Goal: Information Seeking & Learning: Learn about a topic

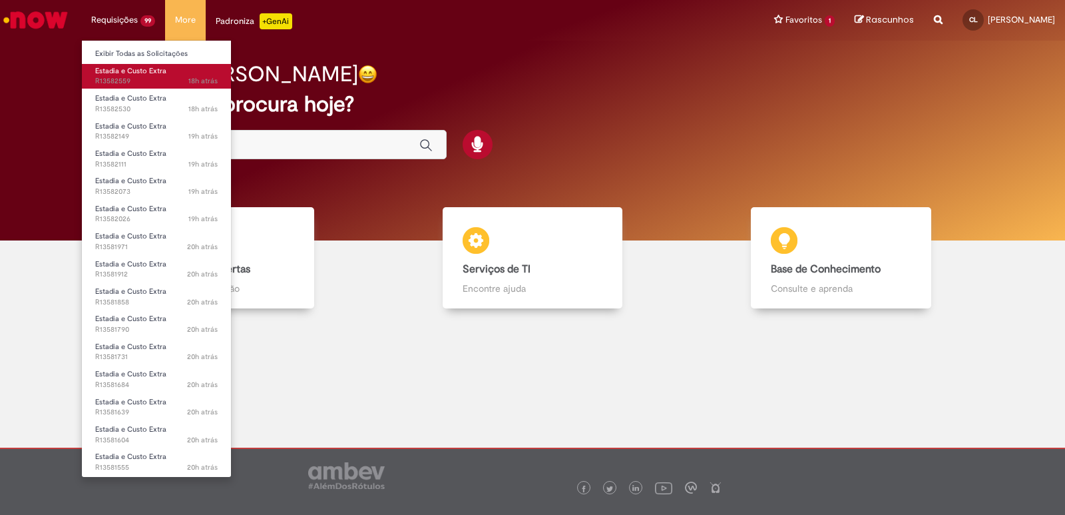
click at [139, 71] on span "Estadia e Custo Extra" at bounding box center [130, 71] width 71 height 10
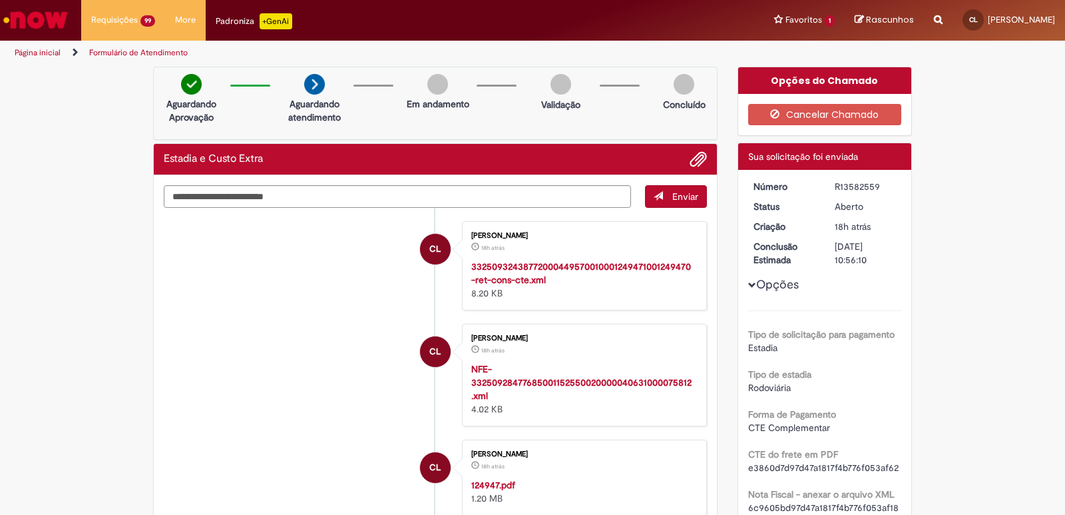
click at [748, 283] on span "Opções para R13582559" at bounding box center [752, 285] width 8 height 8
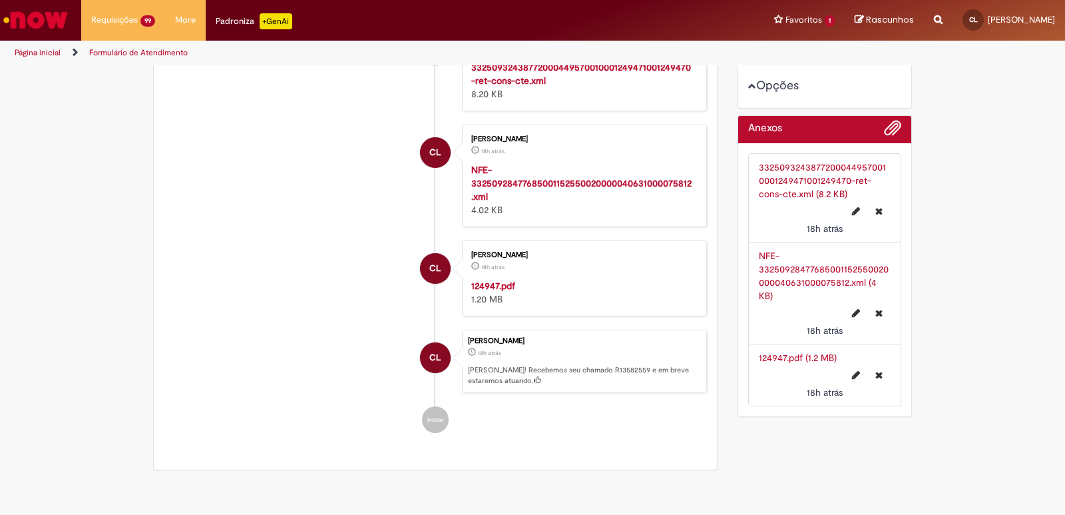
scroll to position [200, 0]
click at [812, 17] on span "[PERSON_NAME]" at bounding box center [1021, 19] width 67 height 11
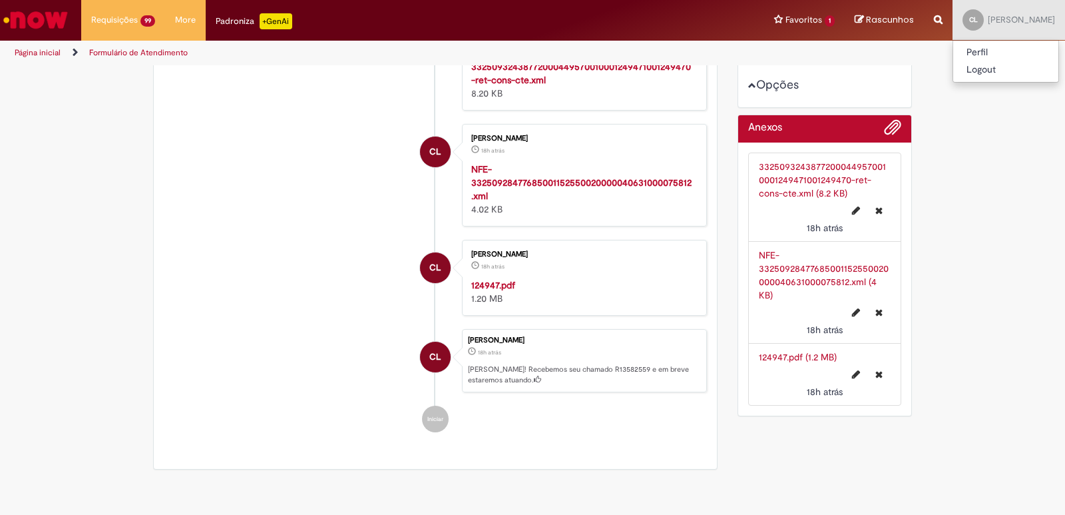
click at [812, 265] on div "Opções do Chamado Cancelar Chamado Detalhes do tíquete Sua solicitação foi envi…" at bounding box center [825, 145] width 195 height 556
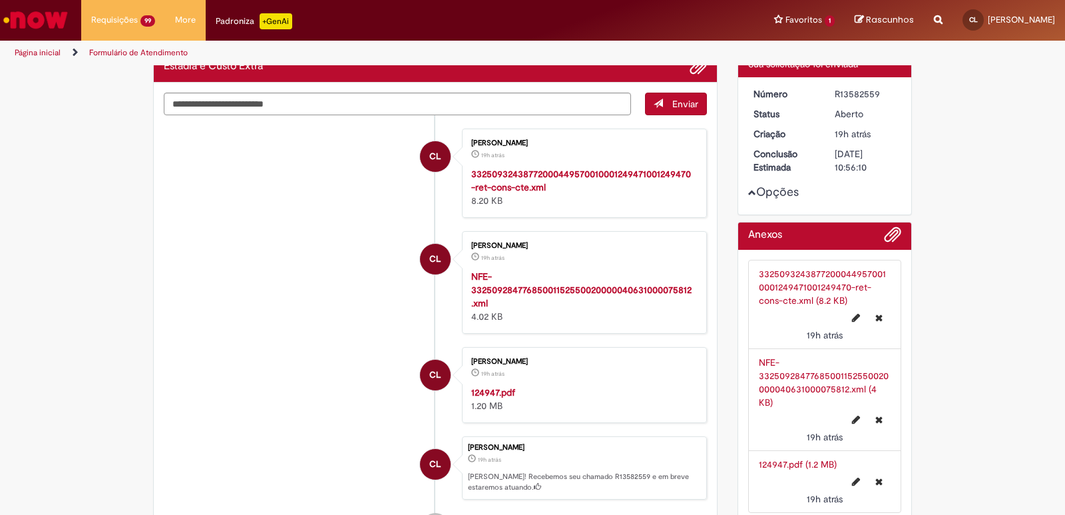
scroll to position [0, 0]
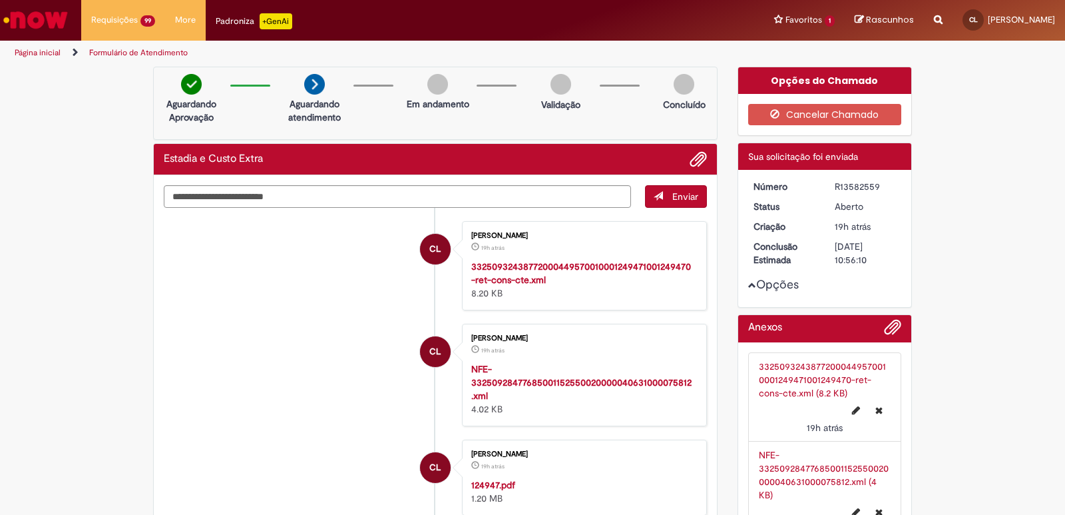
click at [55, 54] on link "Página inicial" at bounding box center [38, 52] width 46 height 11
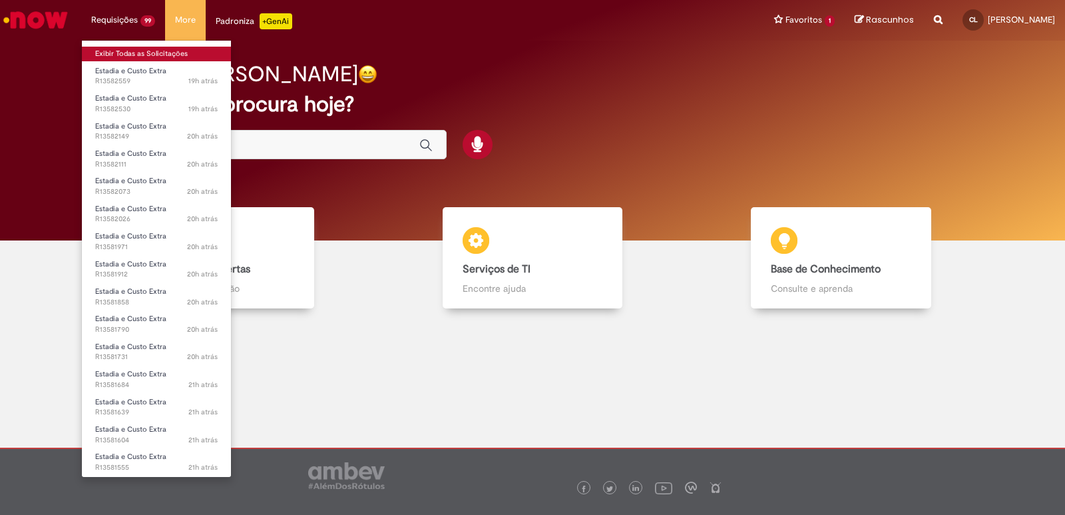
click at [142, 59] on link "Exibir Todas as Solicitações" at bounding box center [156, 54] width 149 height 15
click at [136, 49] on link "Exibir Todas as Solicitações" at bounding box center [156, 54] width 149 height 15
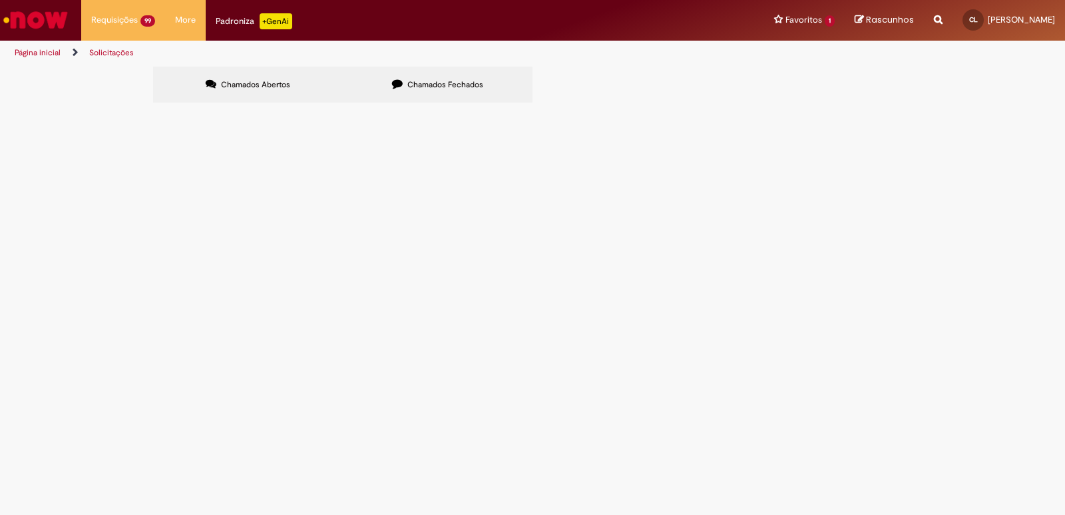
click at [0, 0] on span at bounding box center [0, 0] width 0 height 0
click at [0, 0] on link "Exportar como PDF" at bounding box center [0, 0] width 0 height 0
click at [419, 79] on span "Chamados Fechados" at bounding box center [445, 84] width 76 height 11
click at [186, 19] on li "More Solicitar Compra" at bounding box center [185, 20] width 41 height 40
click at [812, 74] on link "Estadia e Custo Extra" at bounding box center [838, 71] width 146 height 15
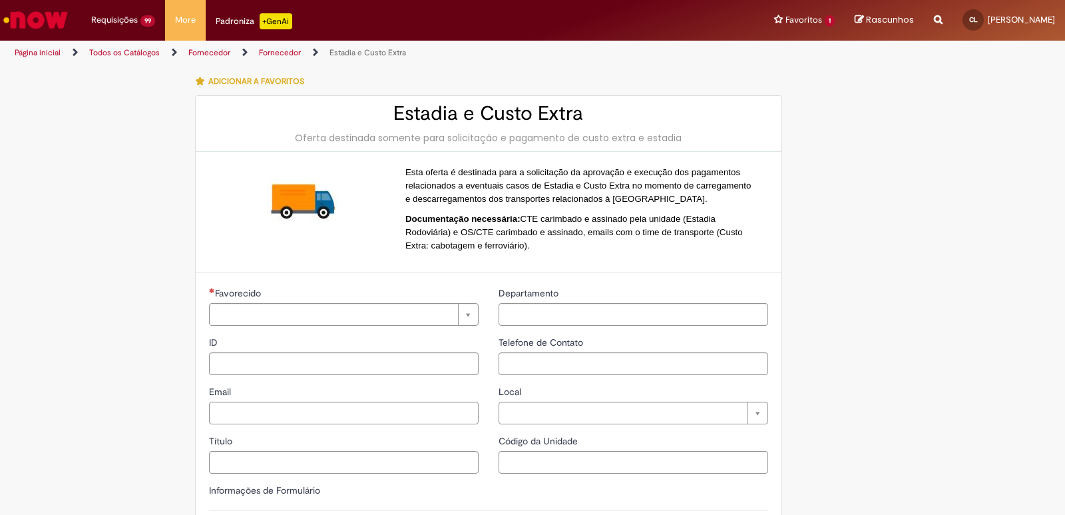
type input "**********"
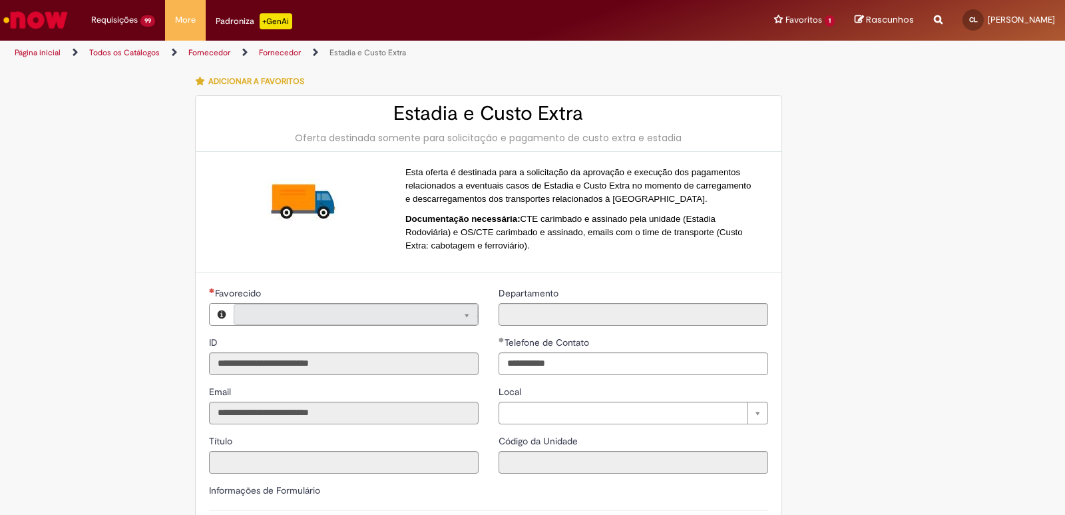
type input "**********"
click at [146, 55] on link "Todos os Catálogos" at bounding box center [124, 52] width 71 height 11
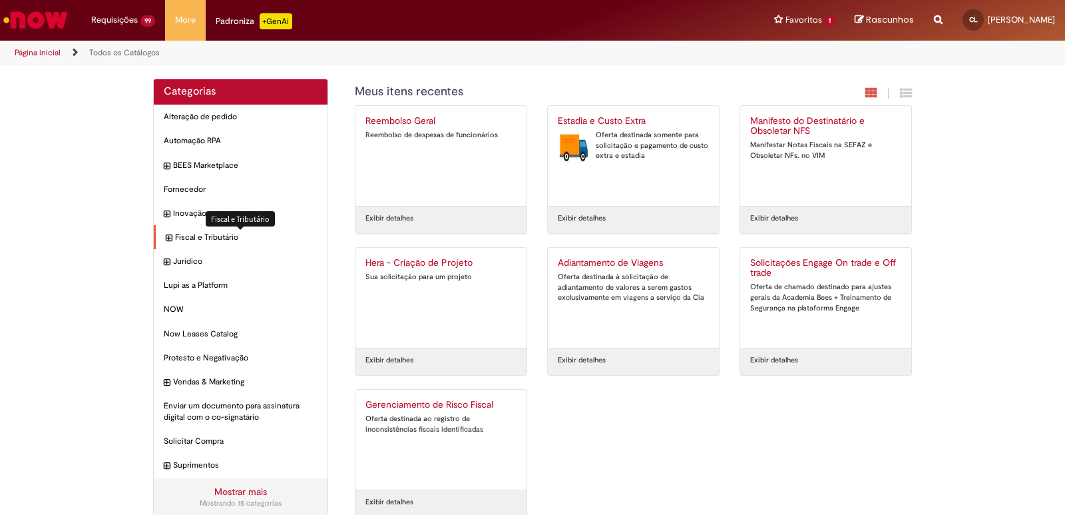
scroll to position [17, 0]
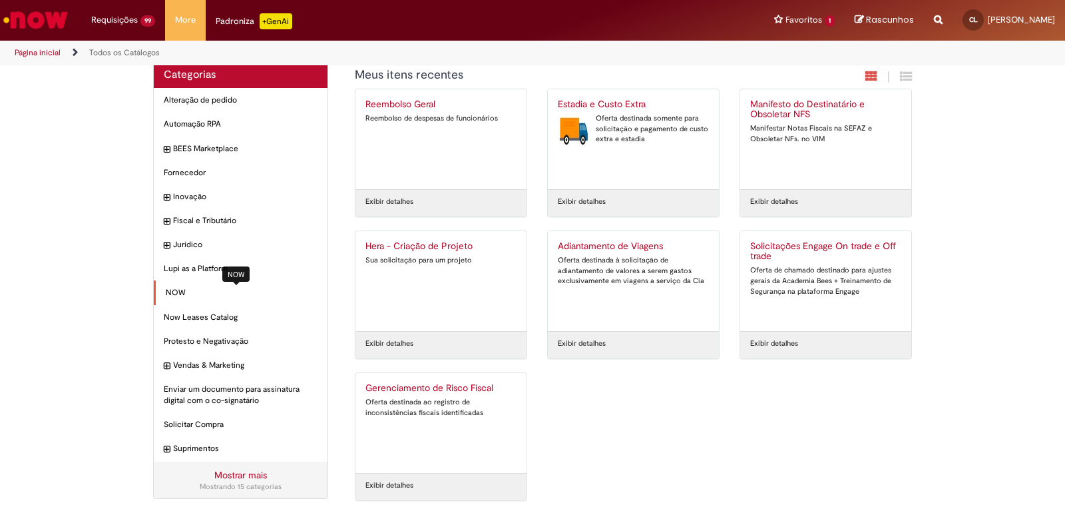
click at [168, 292] on span "NOW Itens" at bounding box center [242, 292] width 152 height 11
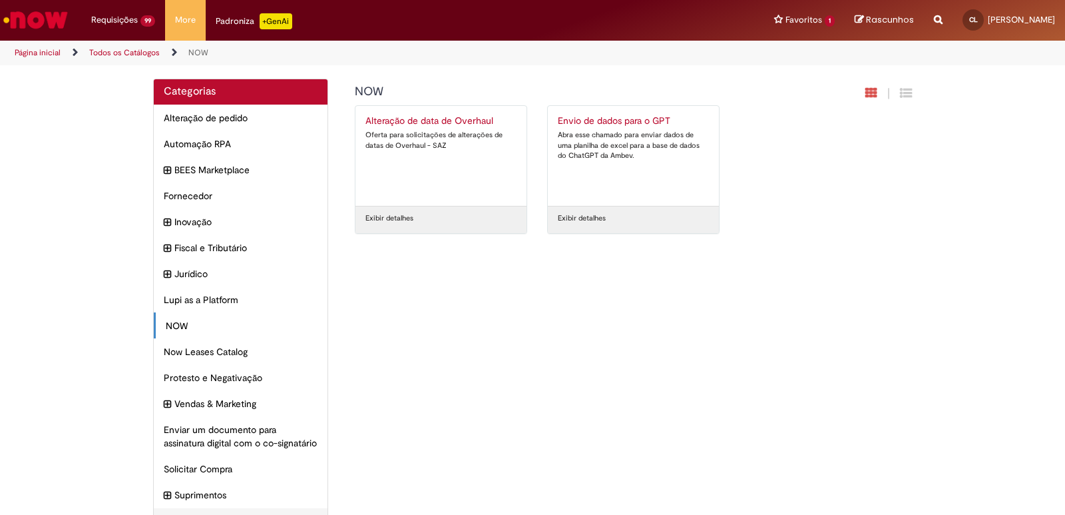
click at [586, 221] on link "Exibir detalhes" at bounding box center [582, 218] width 48 height 11
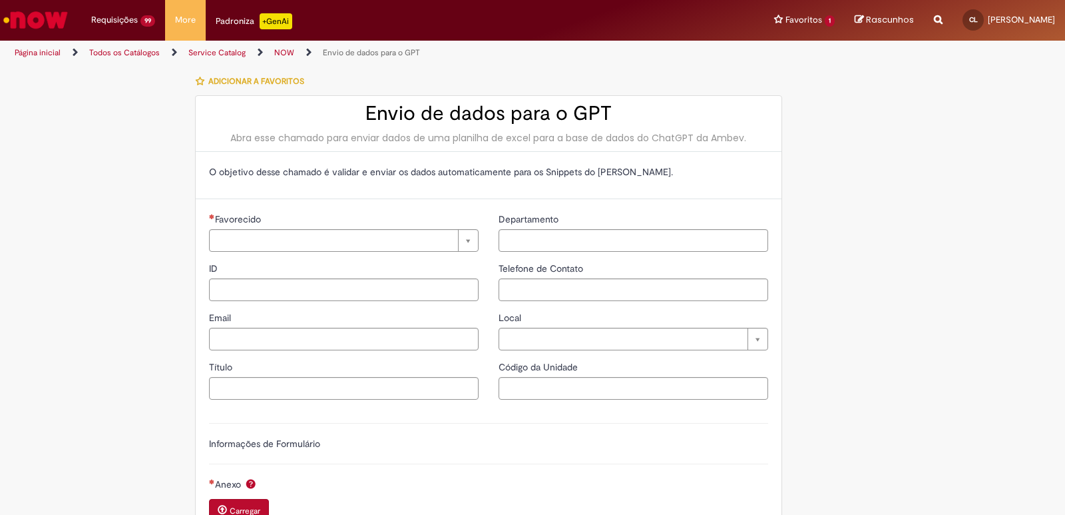
type input "**********"
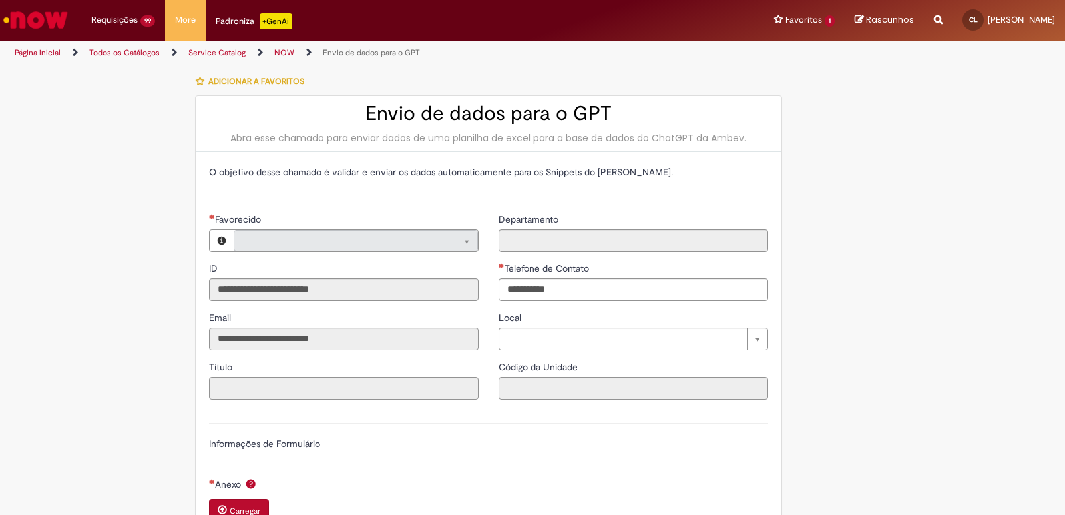
type input "**********"
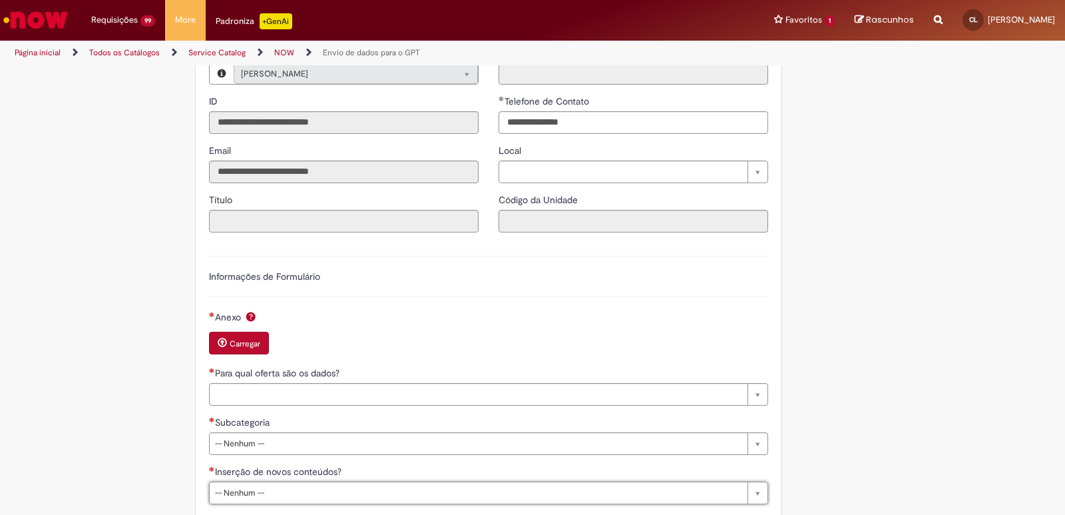
scroll to position [166, 0]
click at [246, 318] on span "Ajuda para Anexo" at bounding box center [251, 317] width 16 height 11
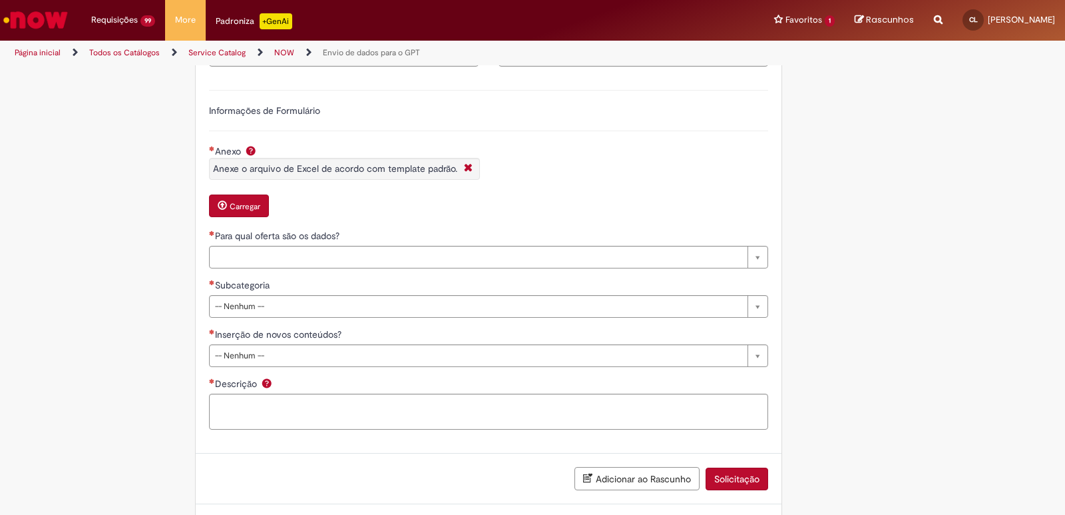
scroll to position [395, 0]
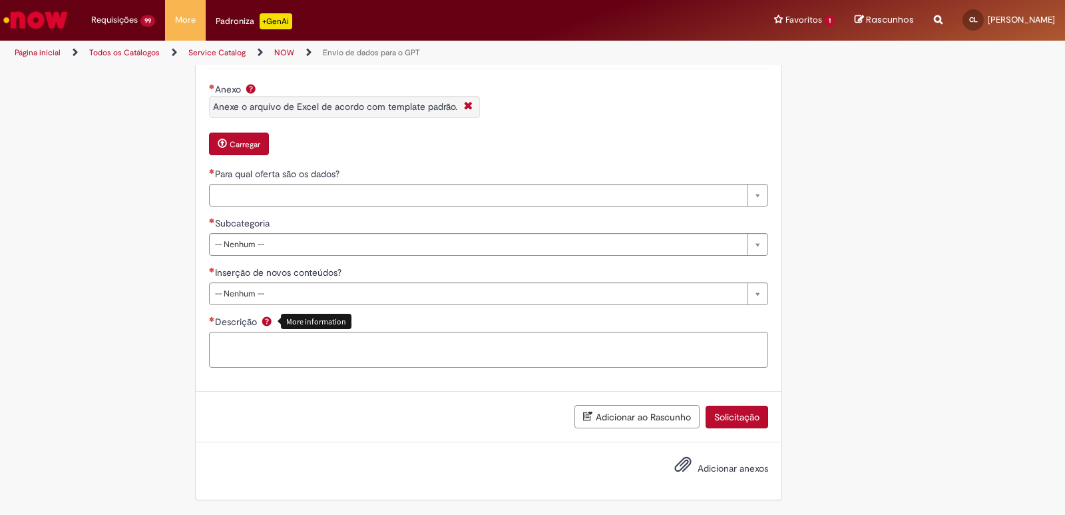
click at [260, 321] on span "Ajuda para Descrição" at bounding box center [267, 321] width 16 height 11
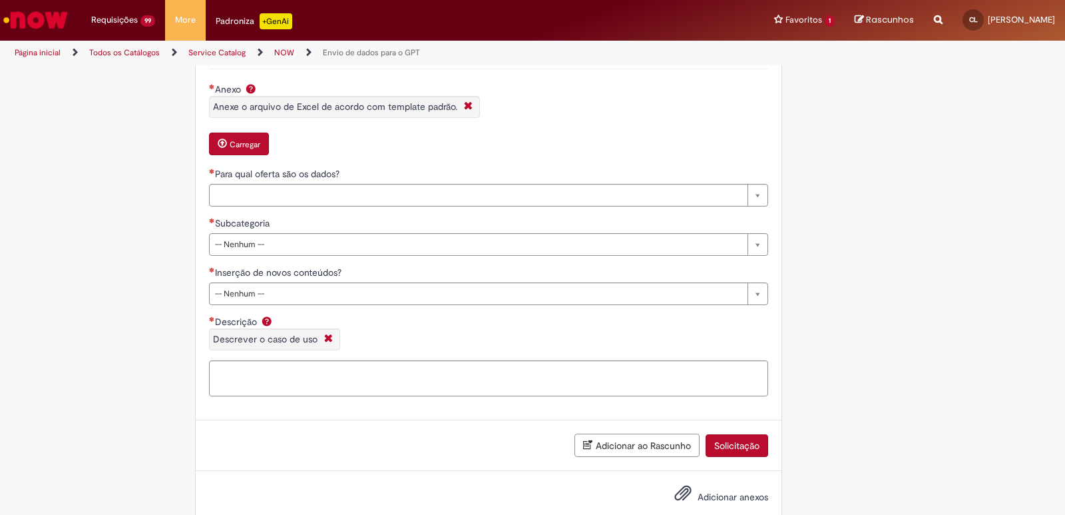
click at [512, 119] on div "Anexo Anexe o arquivo de Excel de acordo com template padrão." at bounding box center [488, 105] width 559 height 45
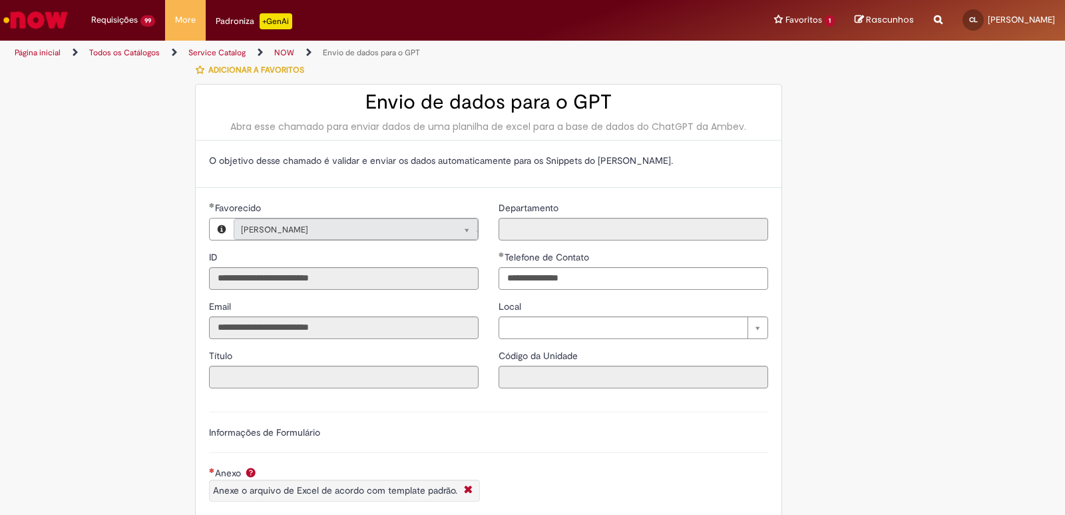
scroll to position [0, 0]
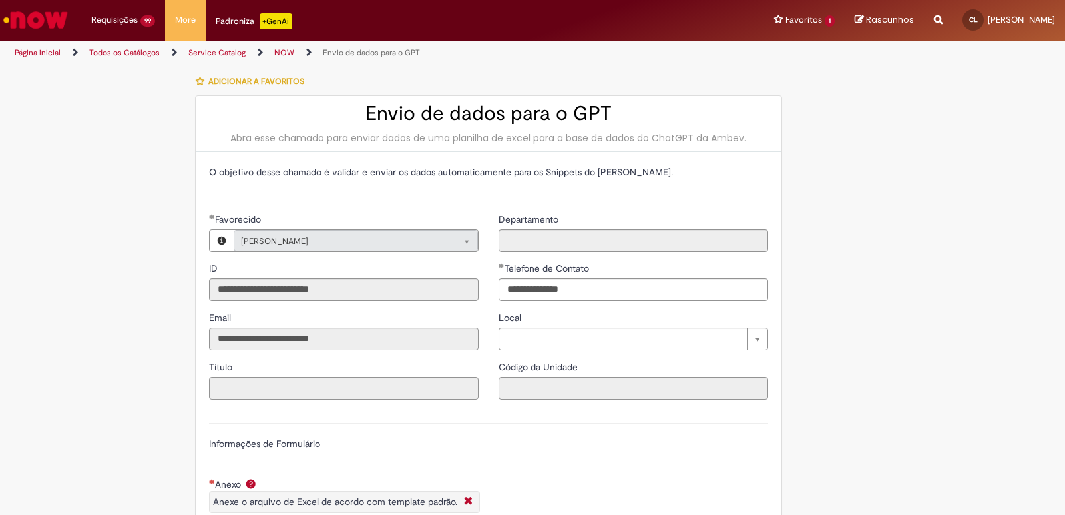
click at [285, 51] on link "NOW" at bounding box center [284, 52] width 20 height 11
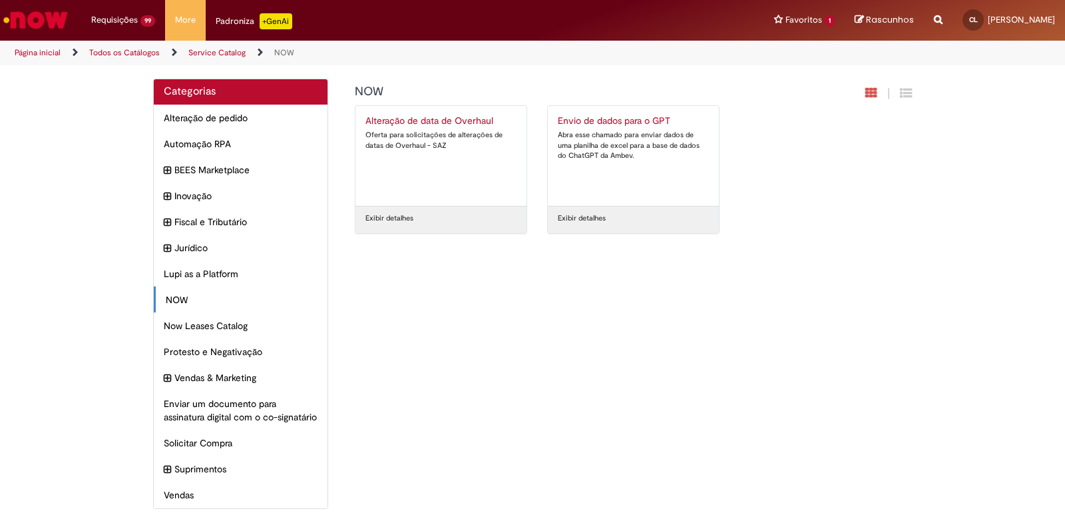
click at [46, 49] on link "Página inicial" at bounding box center [38, 52] width 46 height 11
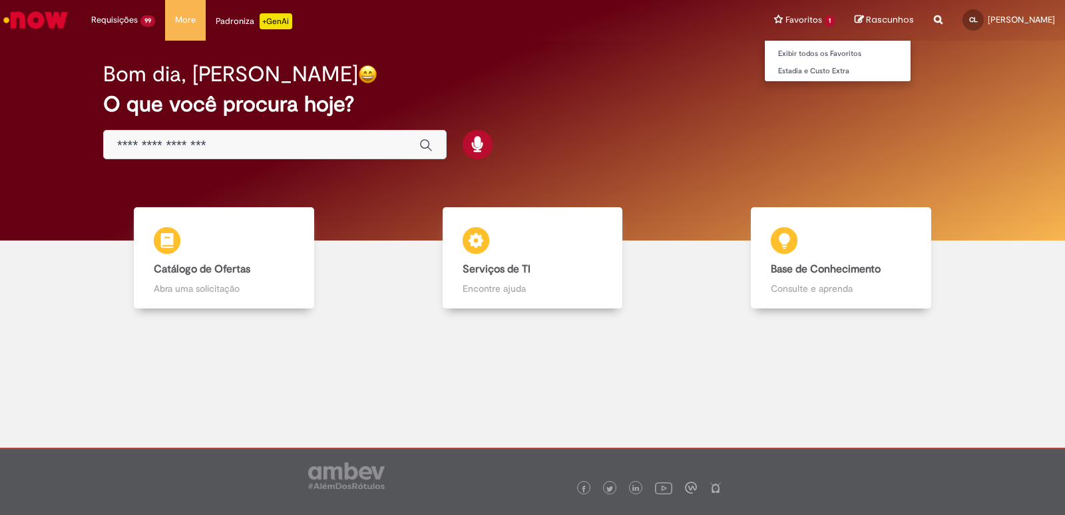
click at [812, 19] on li "Favoritos 1 Exibir todos os Favoritos Estadia e Custo Extra" at bounding box center [804, 20] width 81 height 40
click at [812, 51] on link "Exibir todos os Favoritos" at bounding box center [838, 54] width 146 height 15
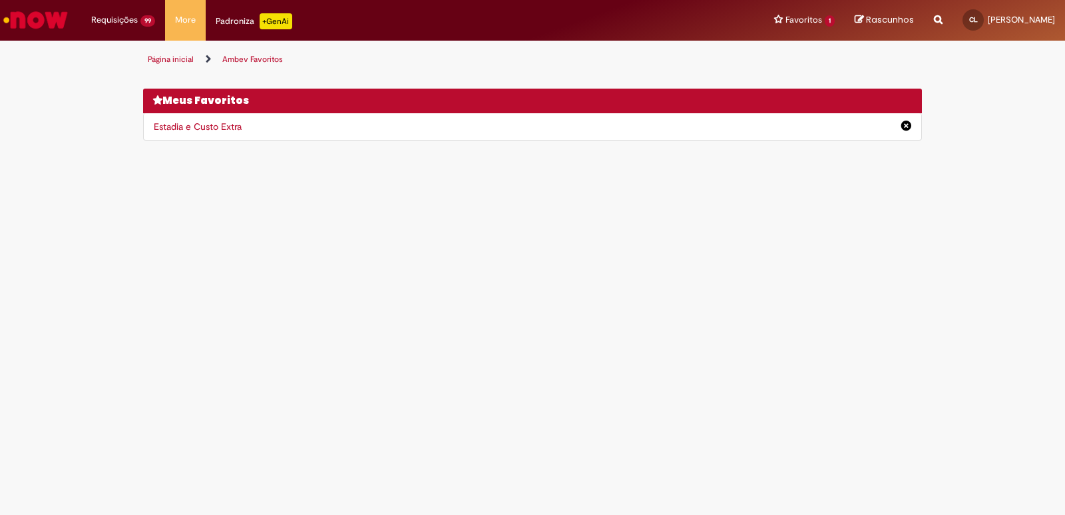
click at [228, 11] on link "Padroniza +GenAi" at bounding box center [254, 20] width 97 height 40
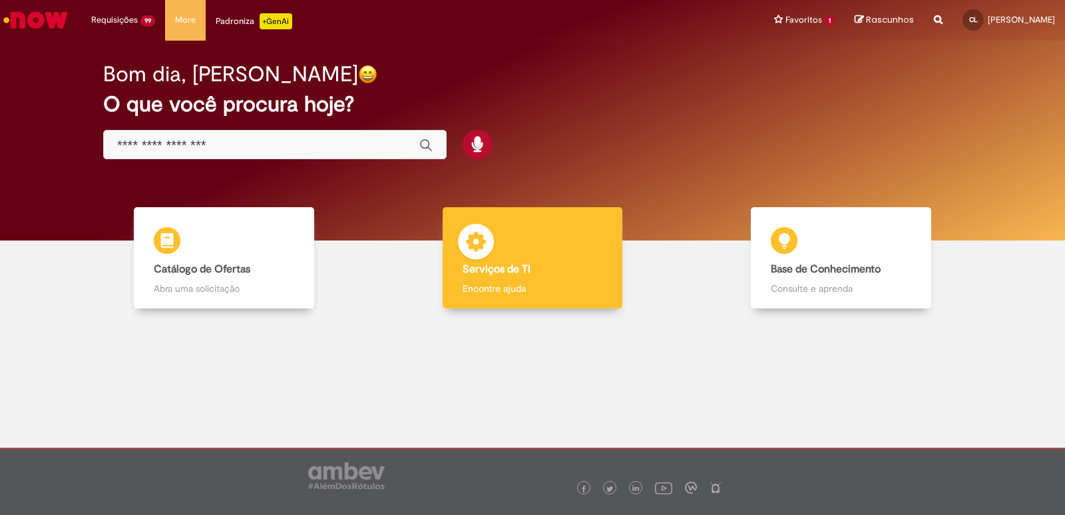
click at [544, 278] on div "Serviços de TI Serviços de TI Encontre ajuda" at bounding box center [533, 258] width 180 height 102
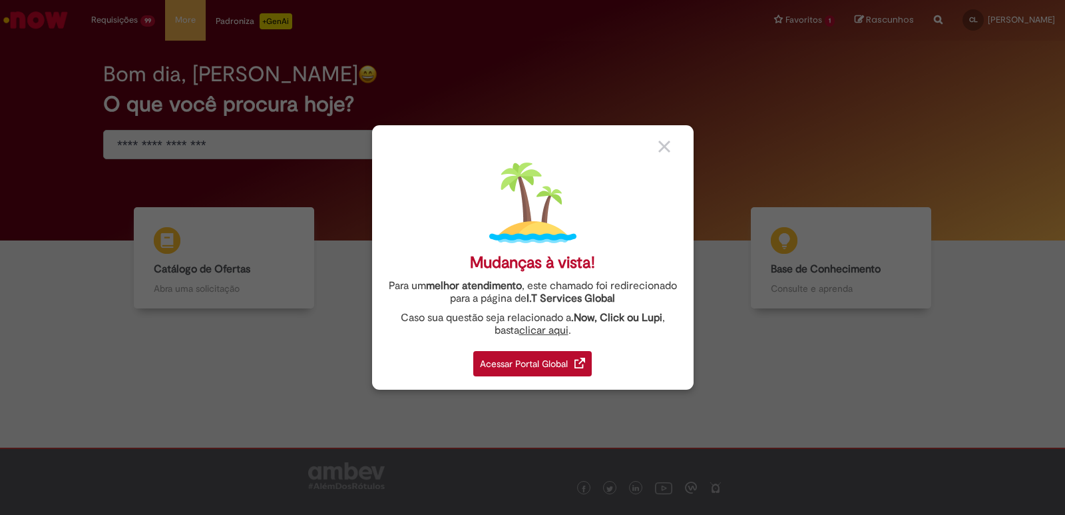
click at [532, 355] on div "Acessar Portal Global" at bounding box center [532, 363] width 118 height 25
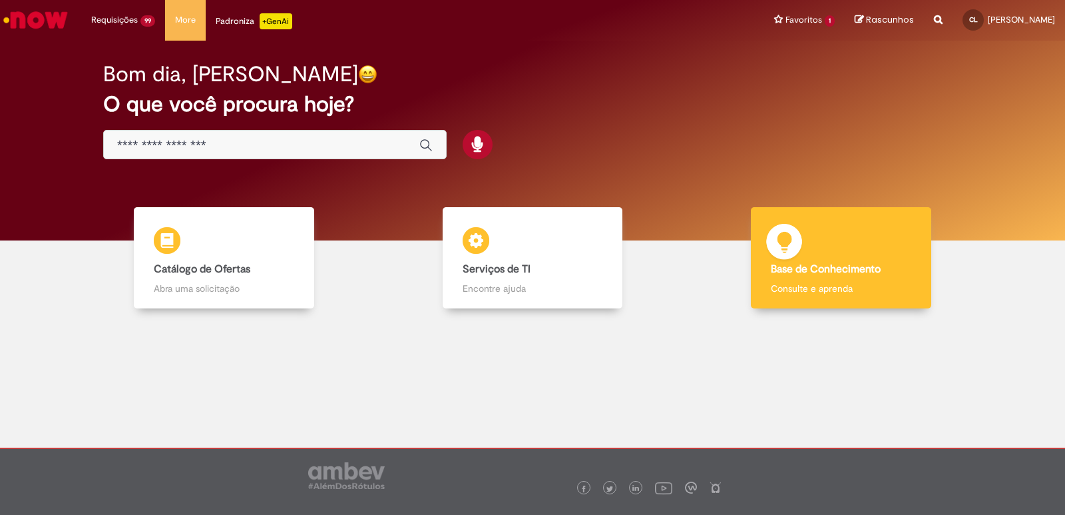
click at [831, 260] on div "Base de Conhecimento Base de Conhecimento Consulte e aprenda" at bounding box center [841, 258] width 180 height 102
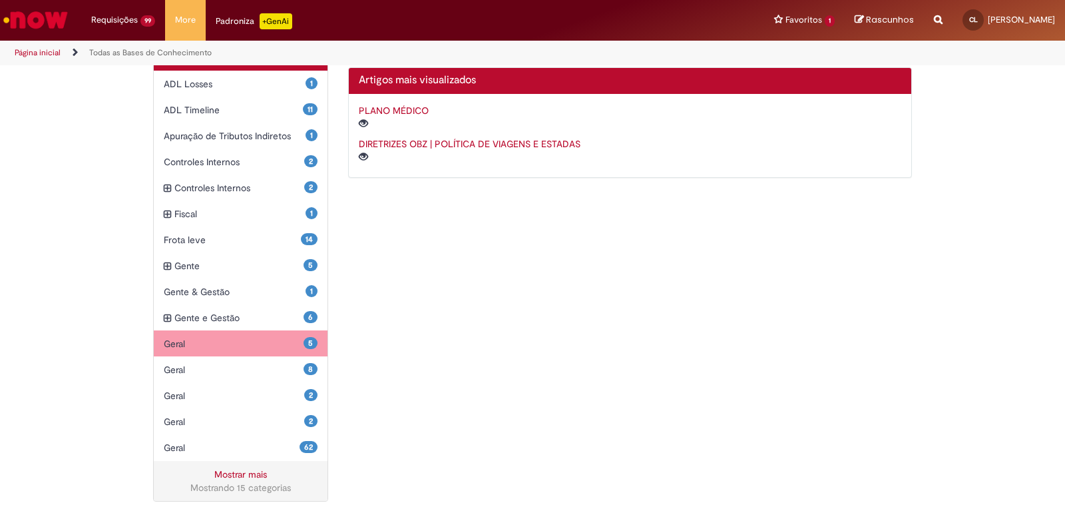
scroll to position [320, 0]
click at [223, 341] on span "Geral Itens" at bounding box center [234, 343] width 140 height 13
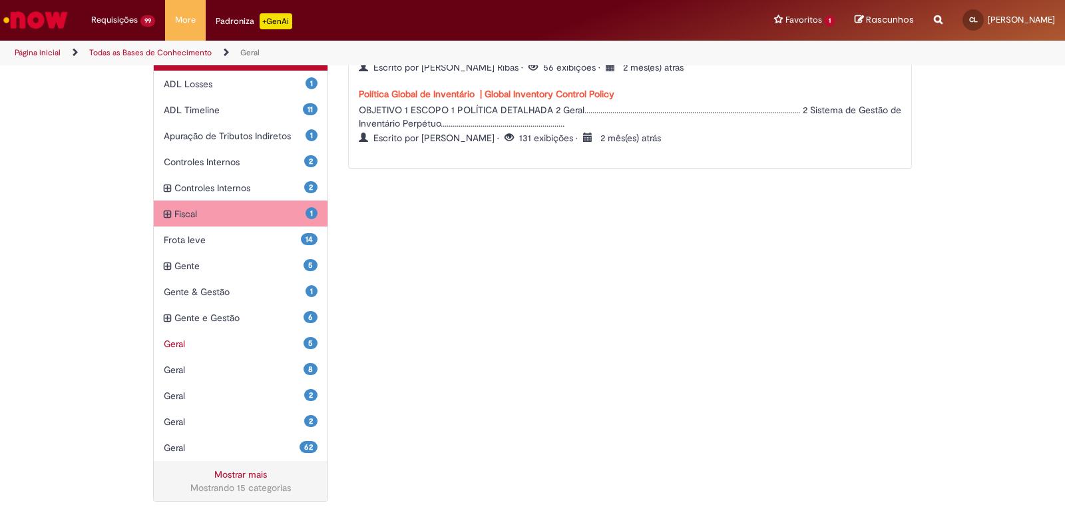
scroll to position [320, 0]
click at [164, 217] on icon "expandir categoria Fiscal" at bounding box center [167, 214] width 7 height 15
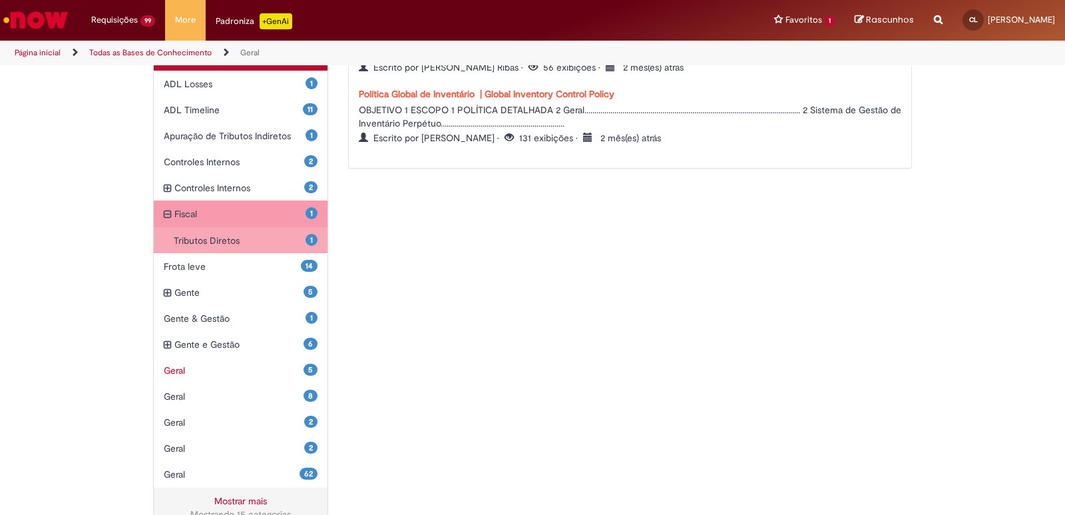
click at [168, 212] on div "1 Fiscal Itens" at bounding box center [241, 213] width 174 height 27
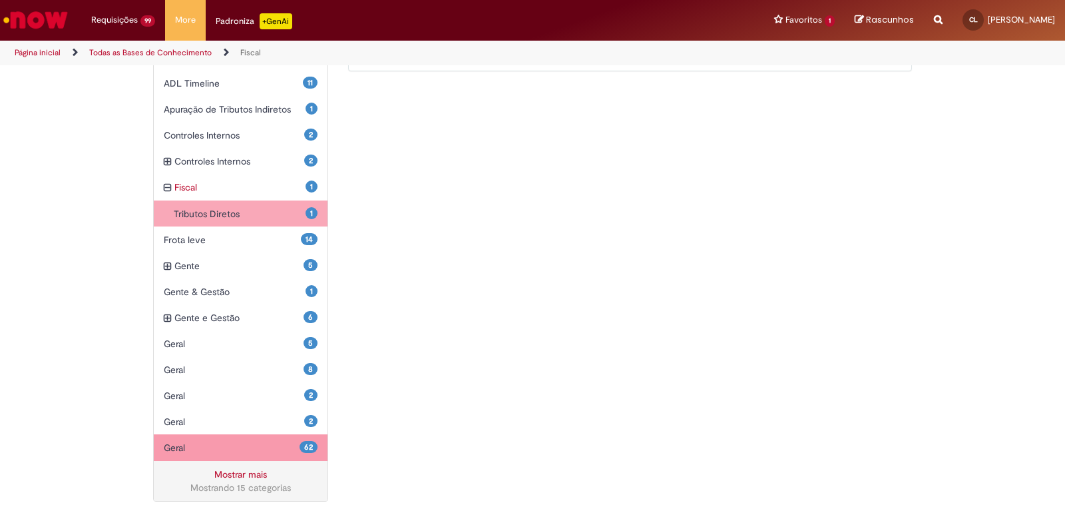
scroll to position [347, 0]
click at [223, 444] on span "Geral Itens" at bounding box center [232, 447] width 136 height 13
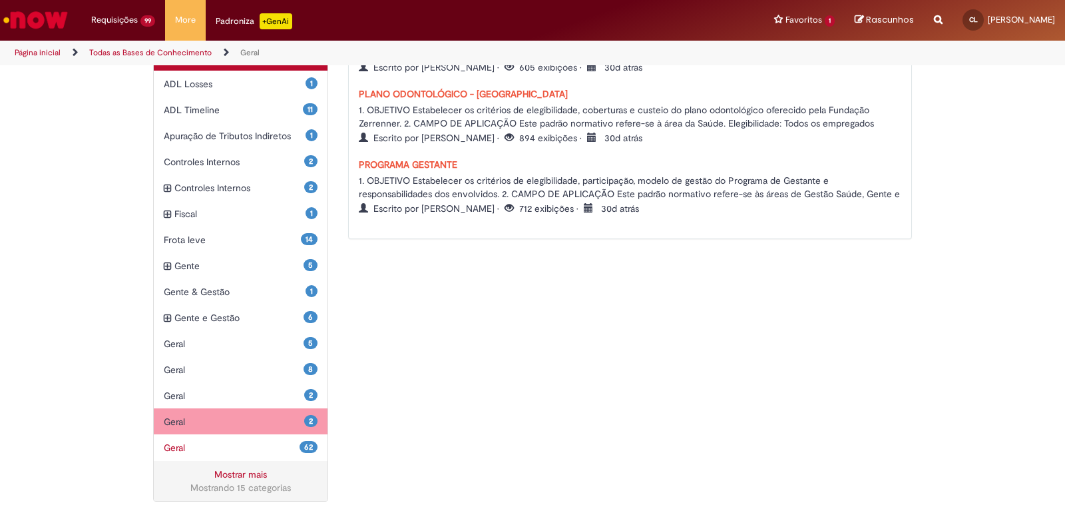
scroll to position [320, 0]
click at [239, 417] on span "Geral Itens" at bounding box center [234, 421] width 140 height 13
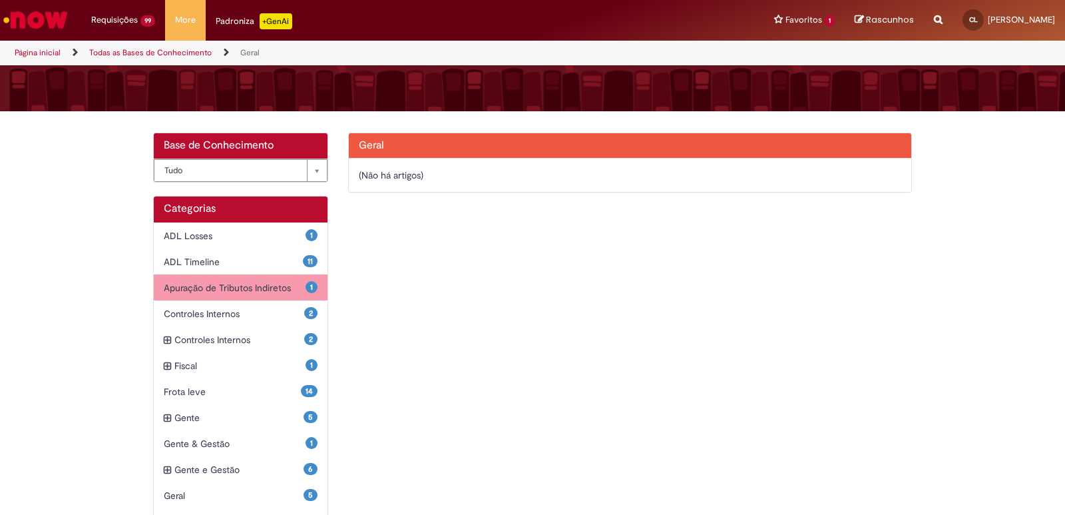
scroll to position [200, 0]
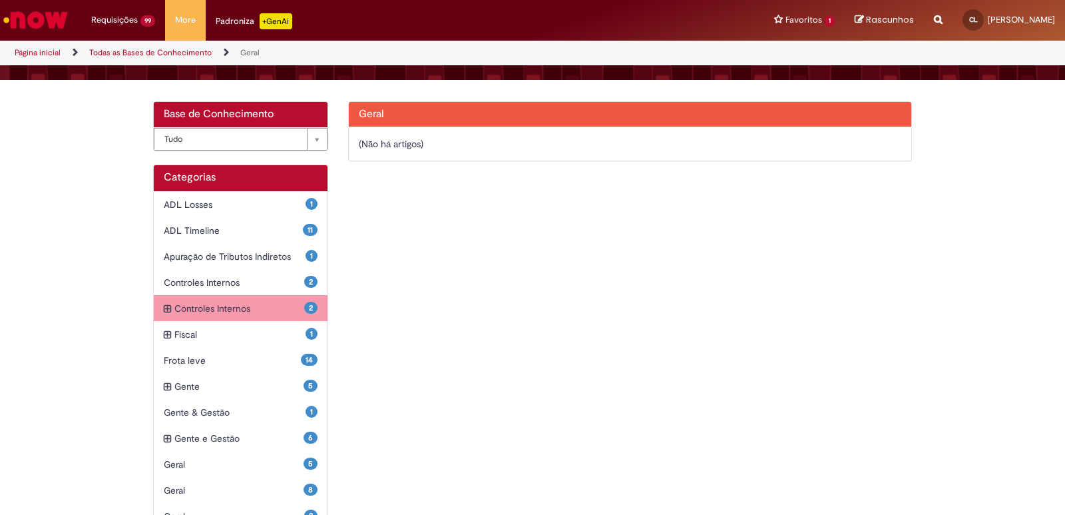
click at [265, 312] on span "Controles Internos Itens" at bounding box center [239, 308] width 130 height 13
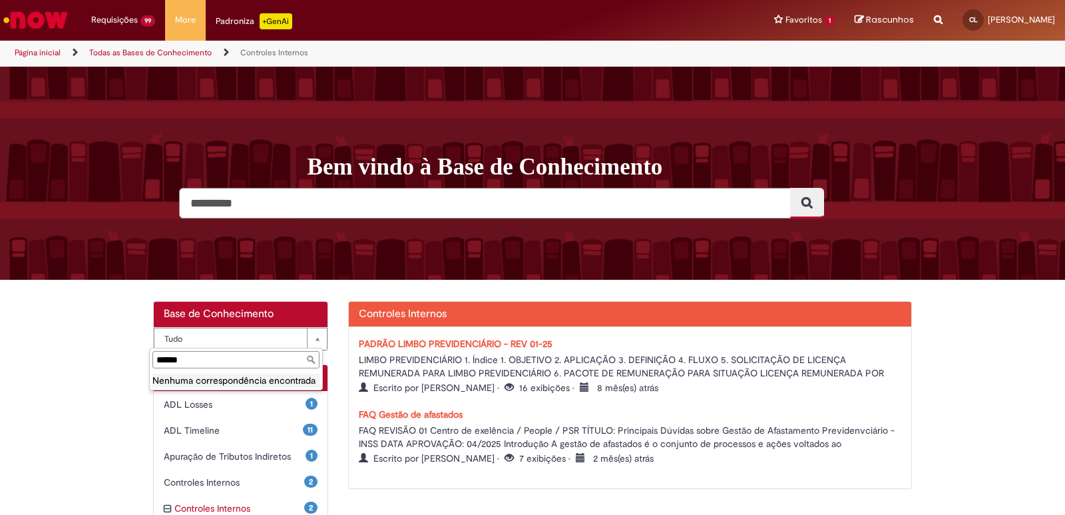
type input "*******"
click at [308, 358] on input "*******" at bounding box center [235, 359] width 167 height 17
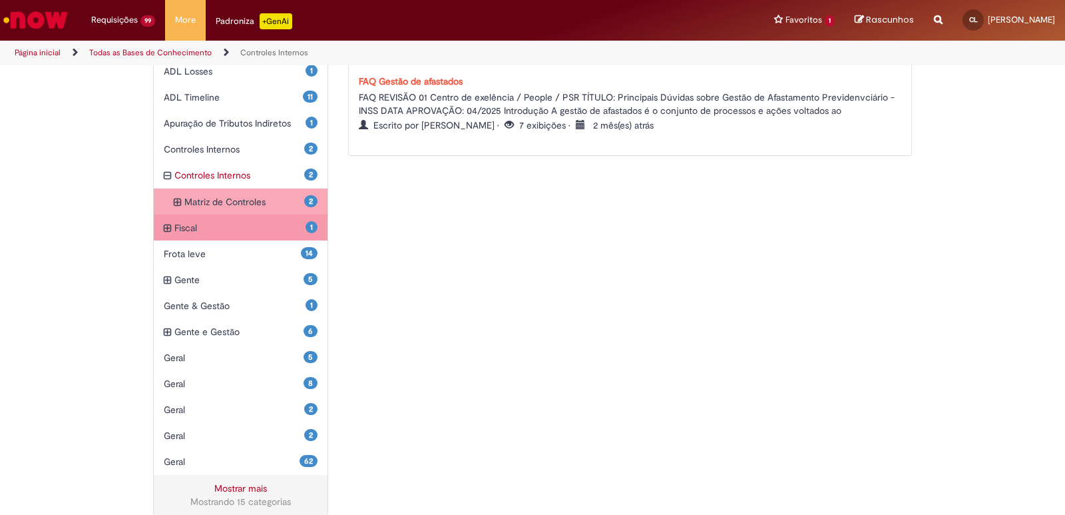
scroll to position [332, 0]
click at [194, 230] on span "Fiscal Itens" at bounding box center [239, 228] width 131 height 13
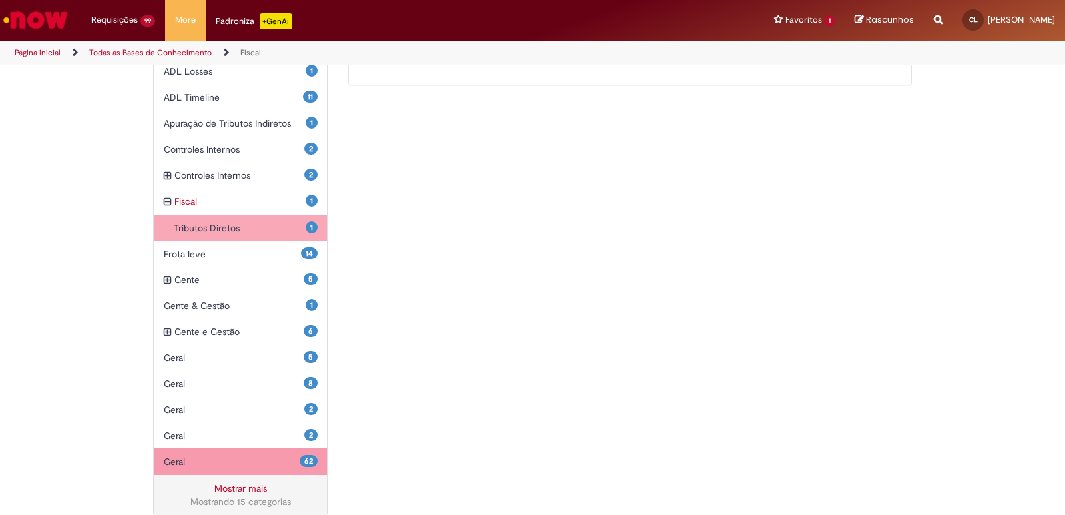
scroll to position [332, 0]
click at [182, 461] on span "Geral Itens" at bounding box center [232, 461] width 136 height 13
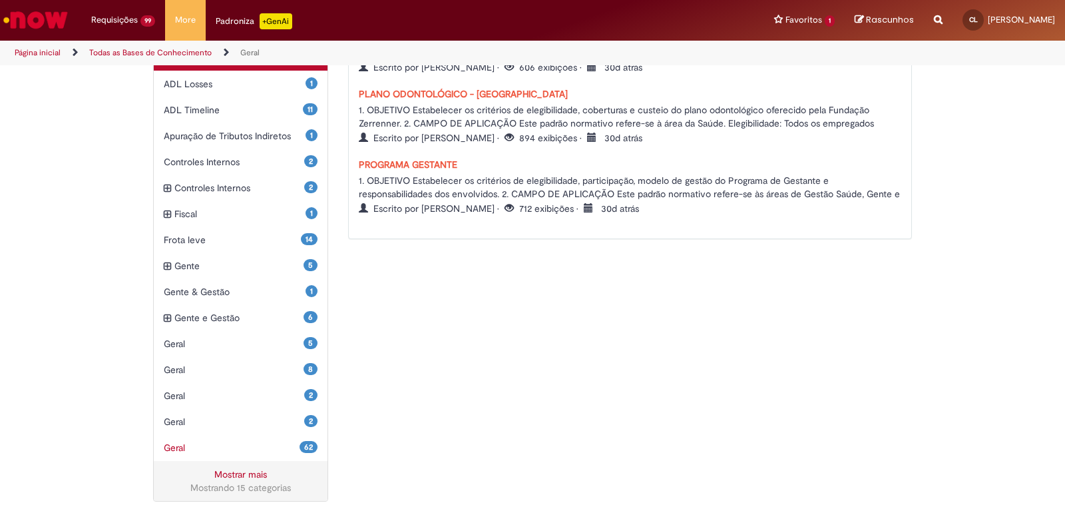
scroll to position [320, 0]
